Goal: Information Seeking & Learning: Understand process/instructions

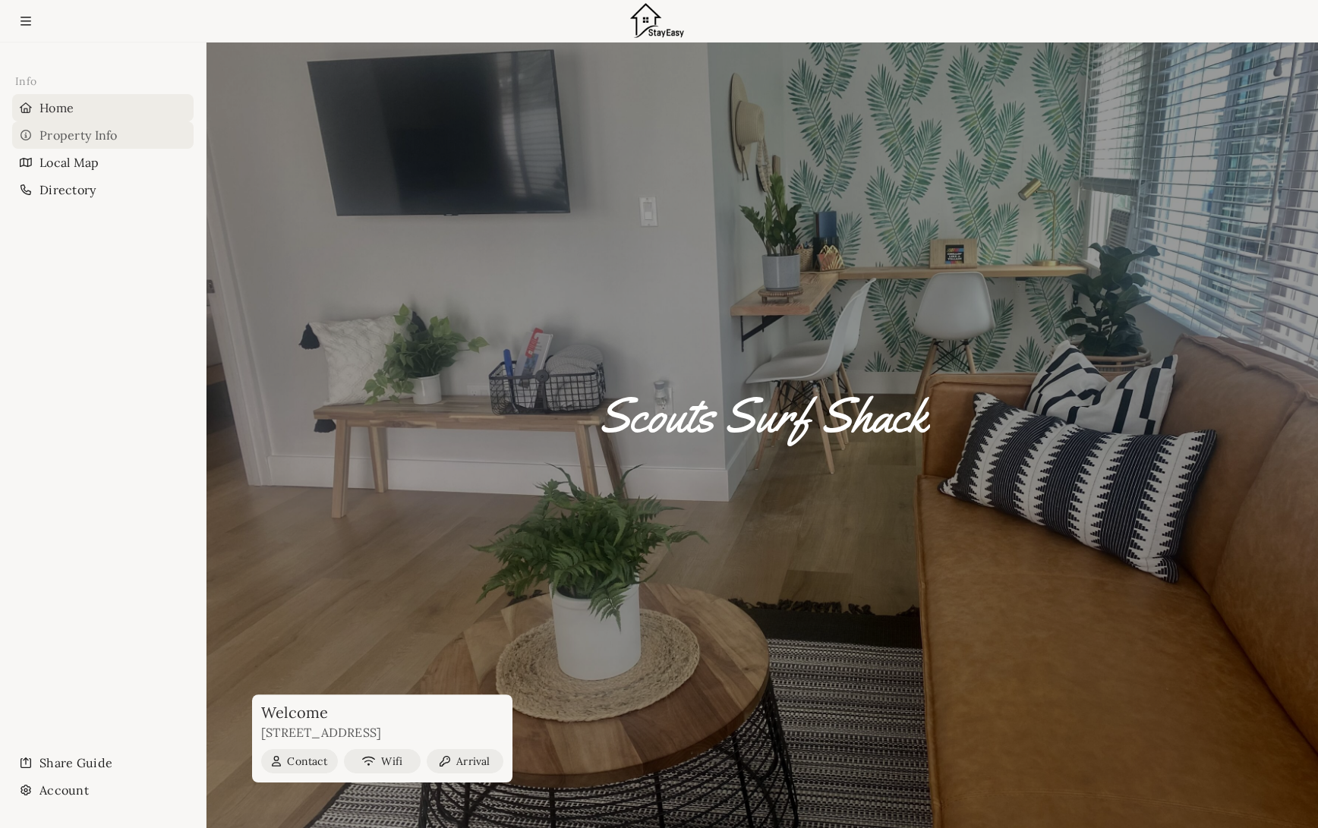
click at [100, 138] on div "Property Info" at bounding box center [102, 134] width 181 height 27
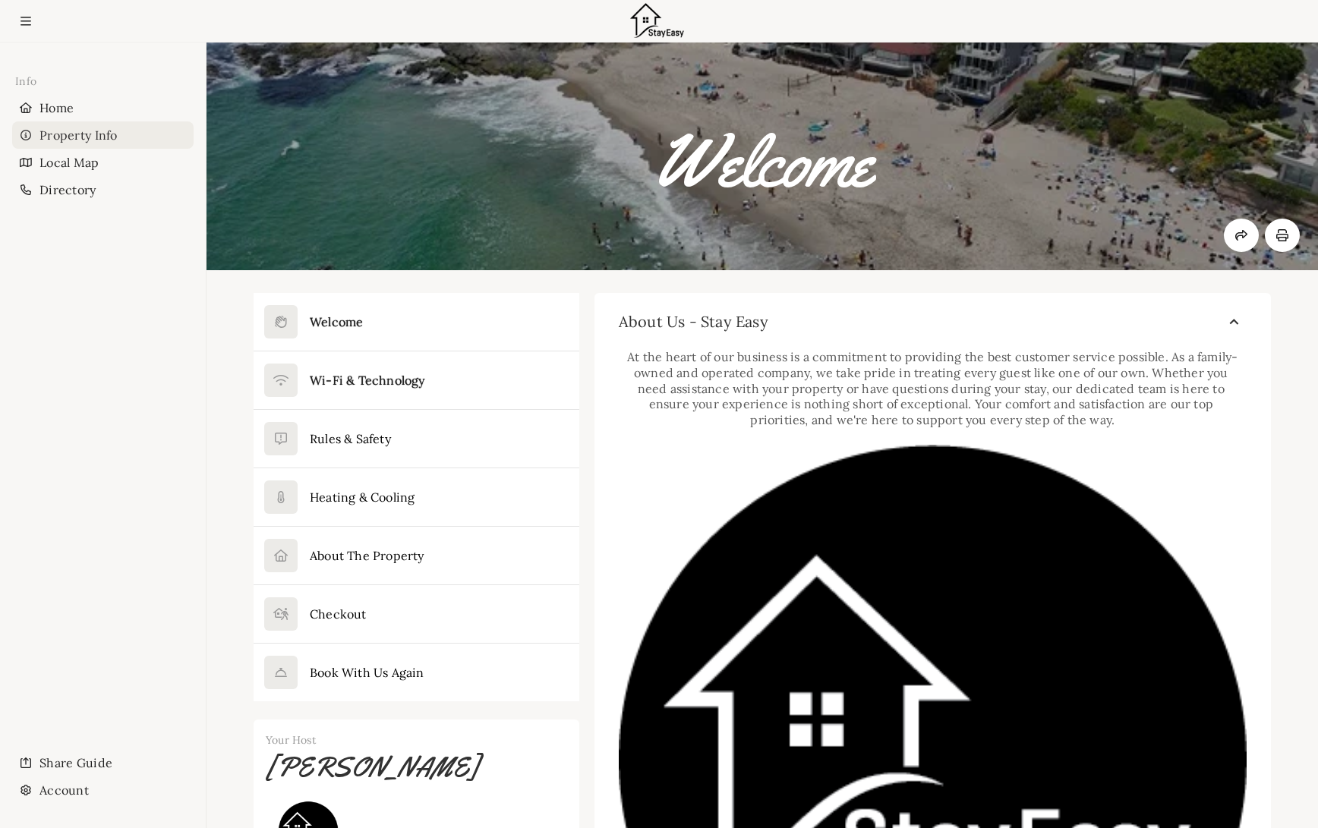
click at [518, 371] on button at bounding box center [417, 381] width 326 height 58
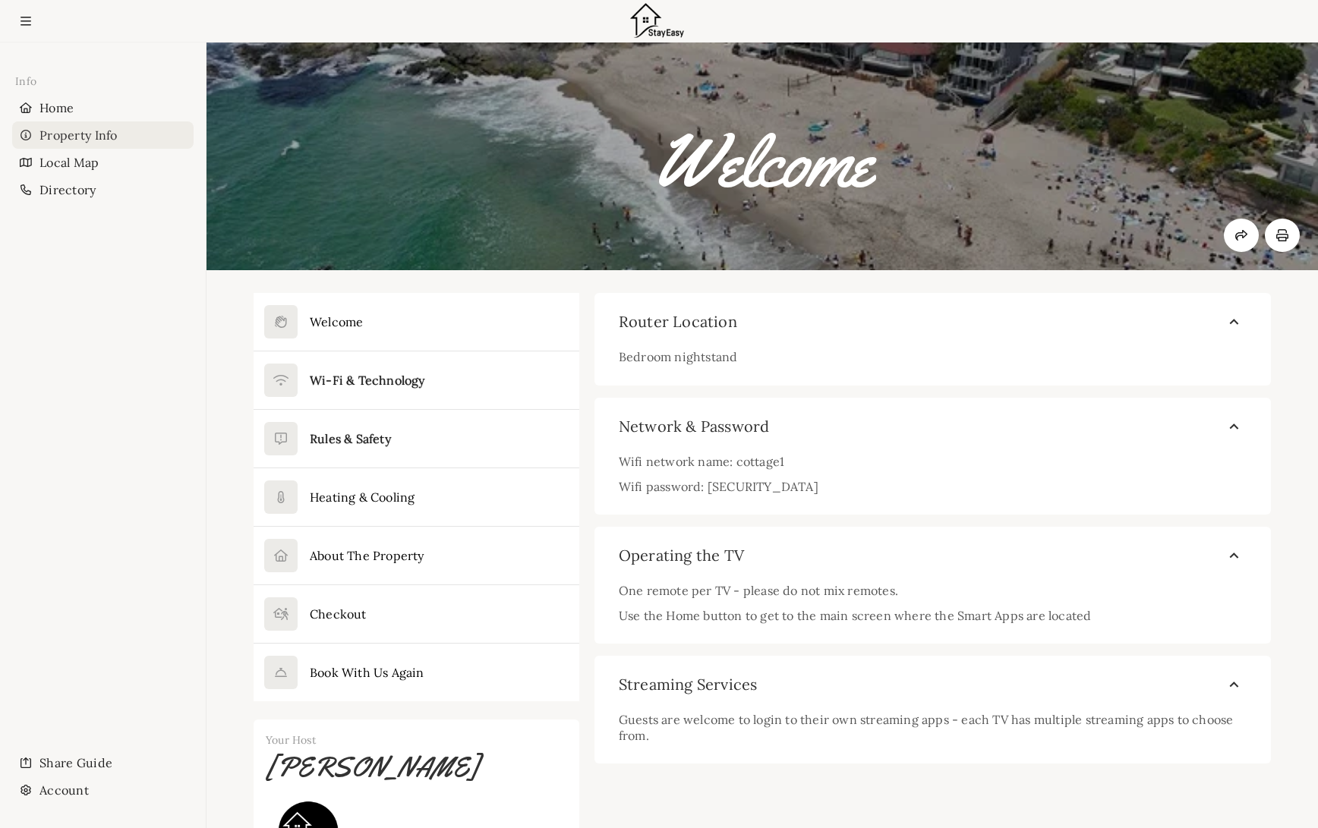
click at [491, 429] on button at bounding box center [417, 439] width 326 height 58
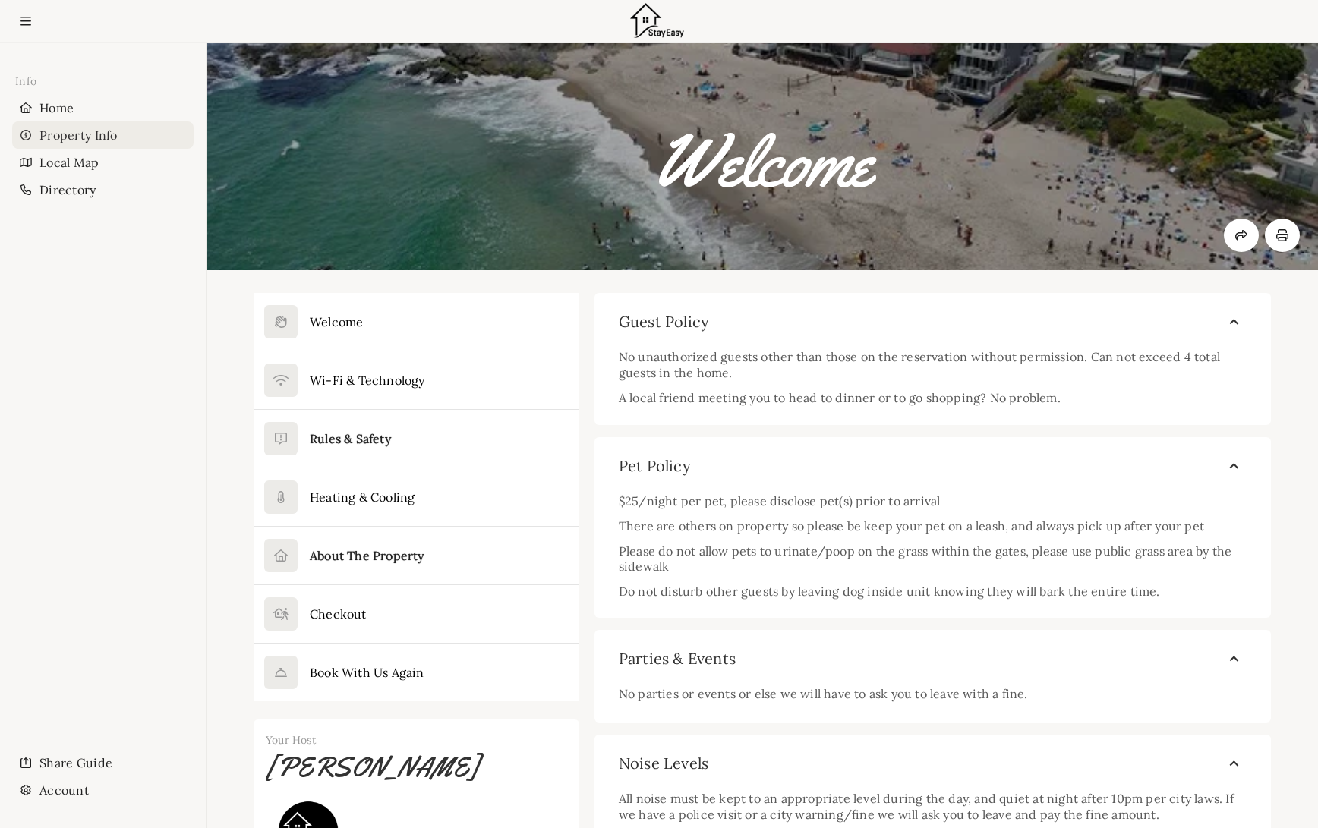
click at [442, 561] on button at bounding box center [417, 556] width 326 height 58
